Goal: Information Seeking & Learning: Learn about a topic

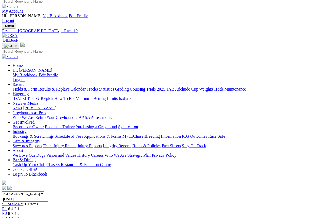
scroll to position [3, 0]
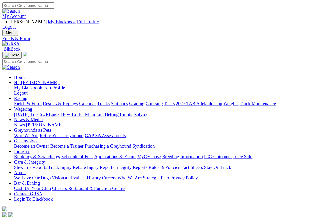
scroll to position [4, 0]
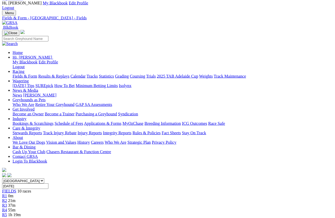
scroll to position [17, 0]
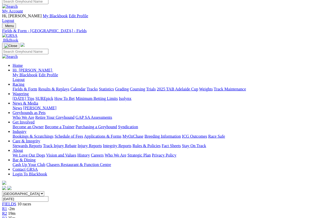
scroll to position [3, 0]
click at [23, 87] on link "Fields & Form" at bounding box center [25, 89] width 25 height 4
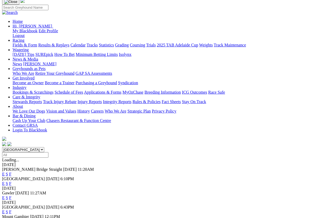
scroll to position [60, 0]
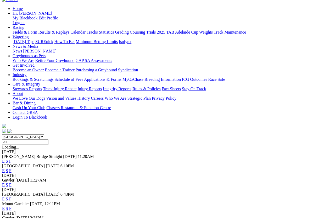
click at [5, 197] on link "E" at bounding box center [3, 199] width 3 height 4
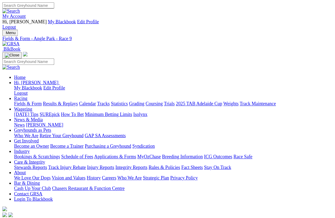
scroll to position [4, 0]
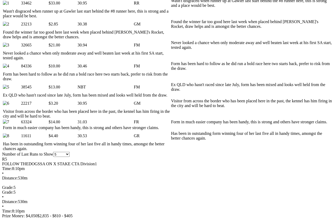
scroll to position [313, 0]
